Goal: Share content: Share content

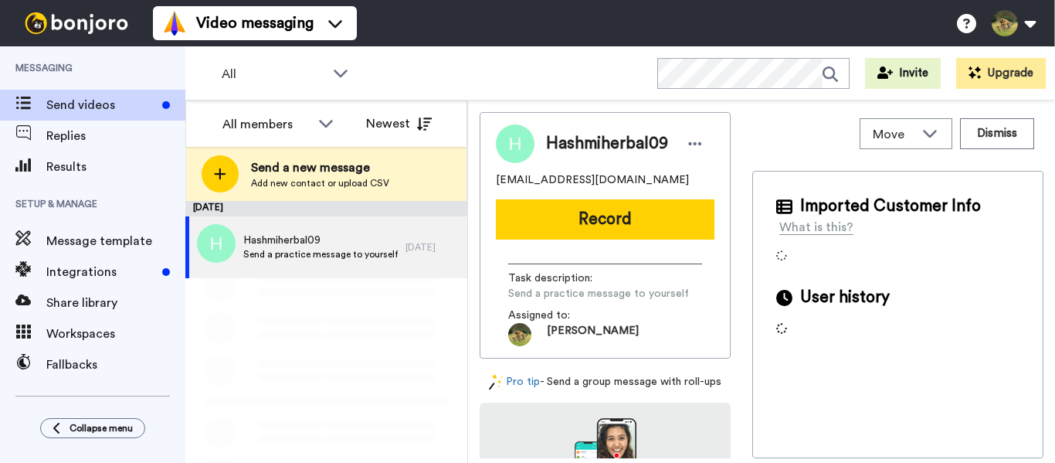
click at [79, 310] on span "Share library" at bounding box center [115, 303] width 139 height 19
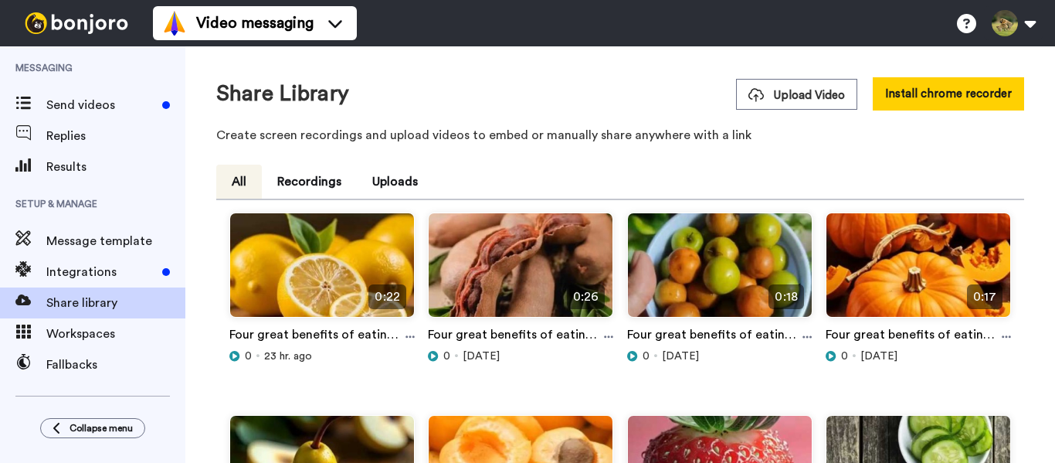
click at [808, 101] on span "Upload Video" at bounding box center [796, 95] width 97 height 16
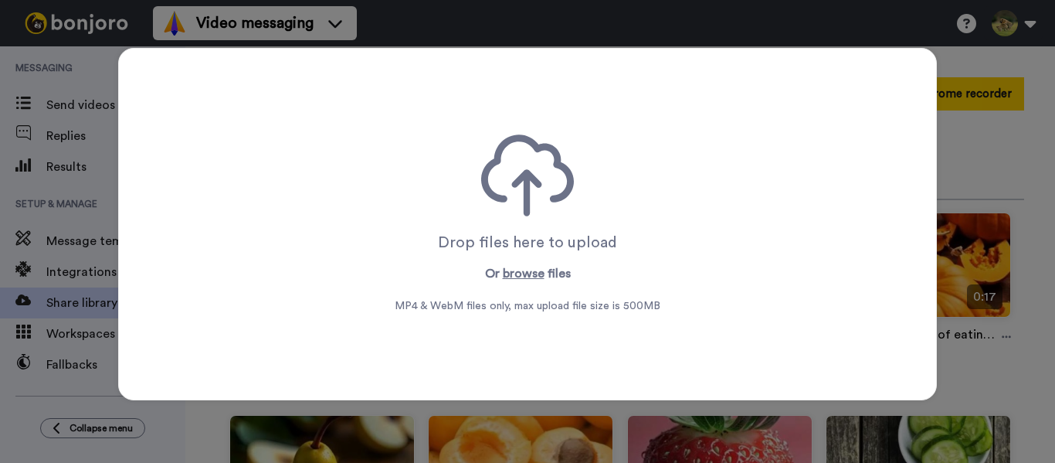
click at [494, 276] on p "Or browse files" at bounding box center [528, 273] width 86 height 19
click at [511, 274] on button "browse" at bounding box center [524, 273] width 42 height 19
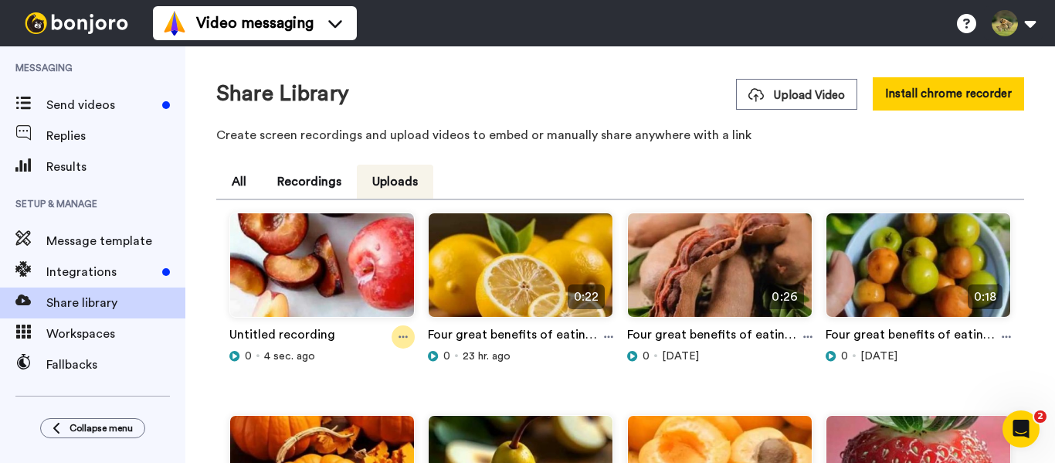
click at [405, 337] on icon at bounding box center [403, 337] width 9 height 2
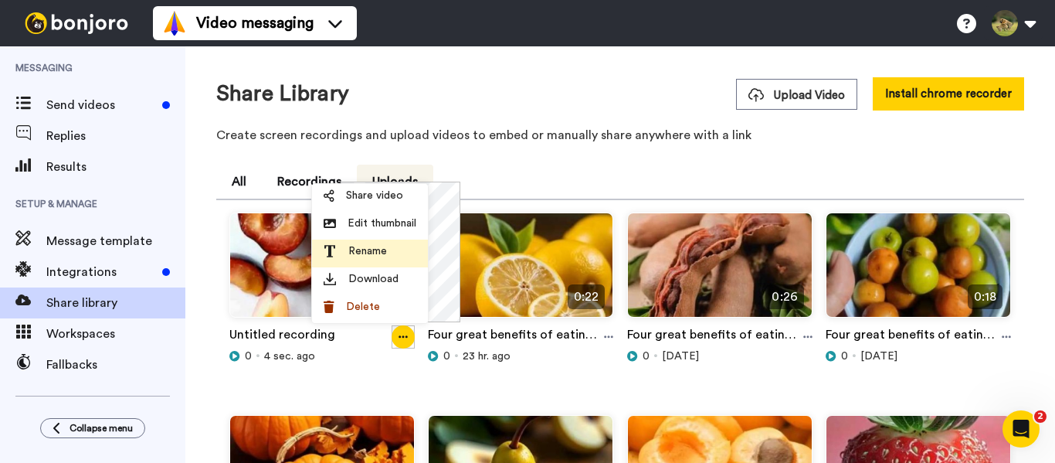
click at [377, 249] on span "Rename" at bounding box center [367, 250] width 39 height 15
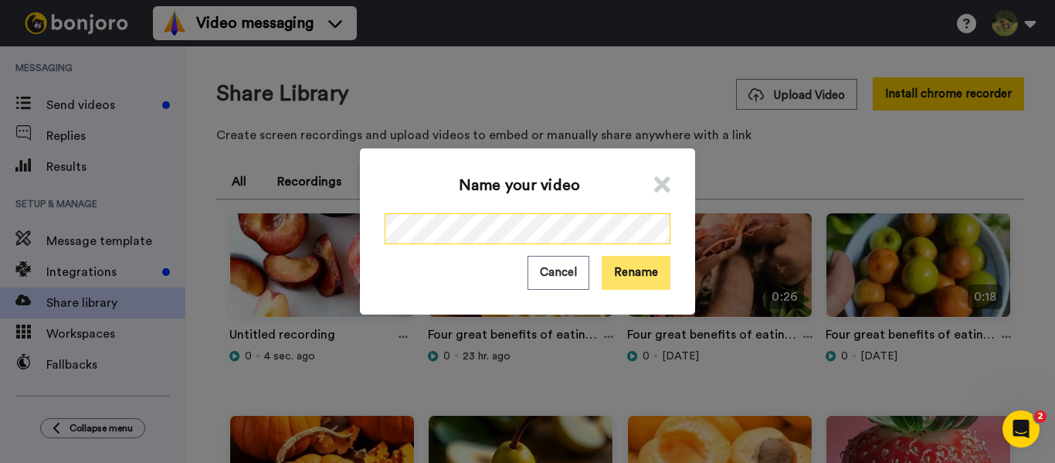
scroll to position [0, 148]
click at [636, 274] on button "Rename" at bounding box center [636, 272] width 69 height 33
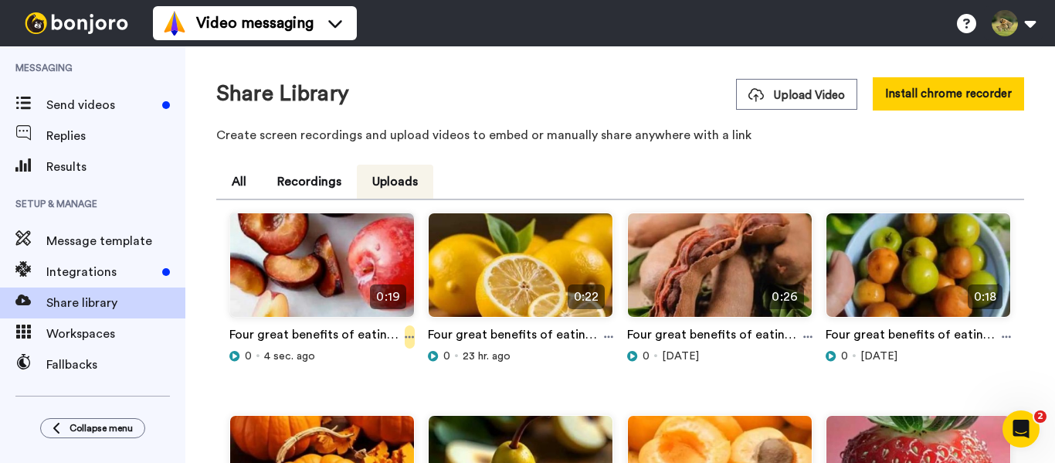
click at [409, 342] on icon at bounding box center [409, 336] width 9 height 11
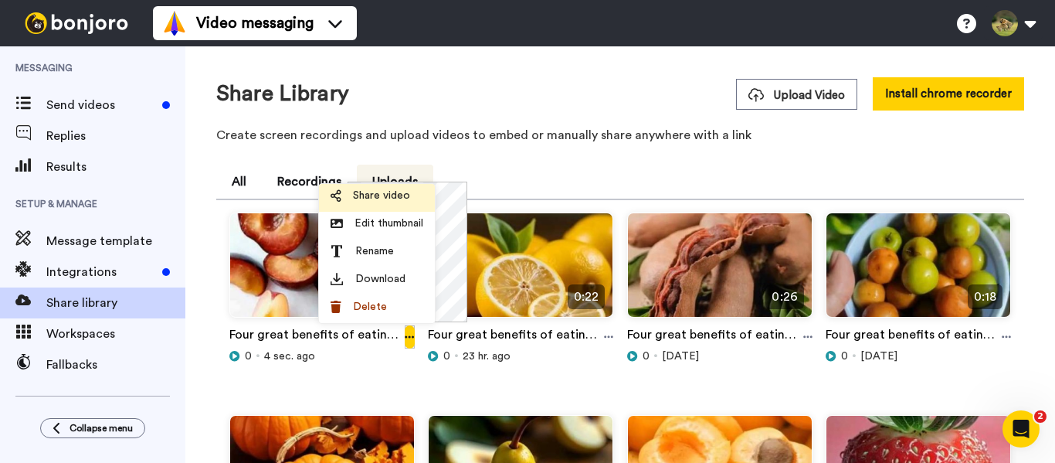
click at [386, 201] on span "Share video" at bounding box center [381, 195] width 57 height 15
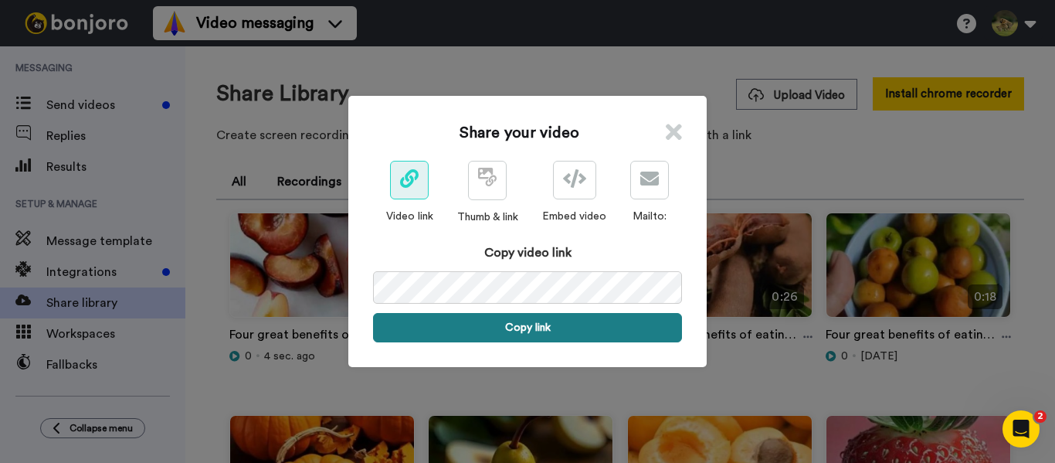
click at [555, 332] on button "Copy link" at bounding box center [527, 327] width 309 height 29
